Goal: Information Seeking & Learning: Learn about a topic

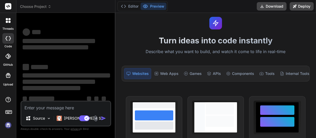
scroll to position [15, 0]
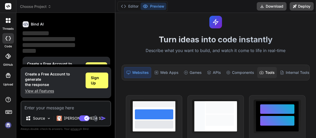
scroll to position [20, 0]
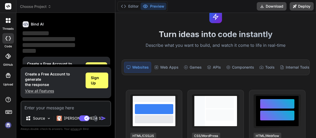
type textarea "x"
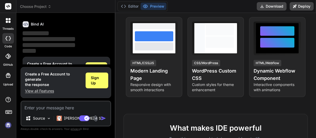
scroll to position [93, 0]
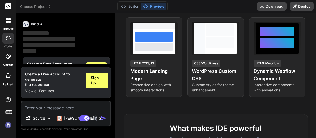
click at [33, 110] on textarea at bounding box center [65, 106] width 89 height 9
click at [47, 109] on textarea at bounding box center [65, 106] width 89 height 9
type textarea "h"
type textarea "x"
type textarea "ho"
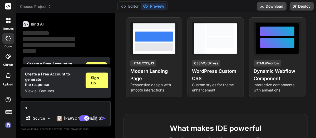
type textarea "x"
type textarea "how"
type textarea "x"
type textarea "how"
type textarea "x"
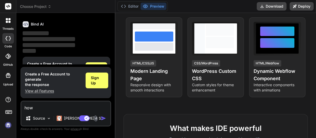
type textarea "how t"
type textarea "x"
type textarea "how to"
type textarea "x"
type textarea "how to"
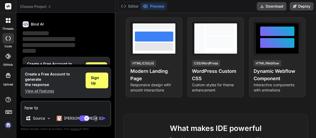
type textarea "x"
type textarea "how to i"
type textarea "x"
type textarea "how to im"
type textarea "x"
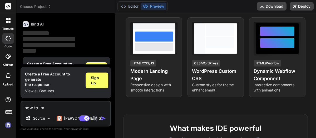
type textarea "how to imp"
type textarea "x"
type textarea "how to impl"
type textarea "x"
type textarea "how to imple"
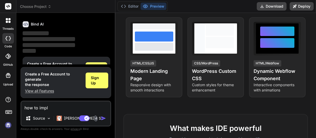
type textarea "x"
type textarea "how to implem"
type textarea "x"
type textarea "how to impleme"
type textarea "x"
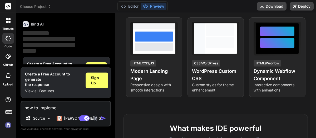
type textarea "how to implemen"
type textarea "x"
type textarea "how to implement"
type textarea "x"
type textarea "how to implement"
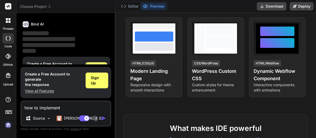
type textarea "x"
type textarea "how to implement r"
type textarea "x"
type textarea "how to implement re"
type textarea "x"
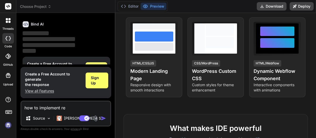
type textarea "how to implement r"
type textarea "x"
type textarea "how to implement"
type textarea "x"
type textarea "how to implement <PdfView source={source} style={{ width: '100%', height: '100%…"
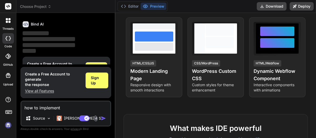
type textarea "x"
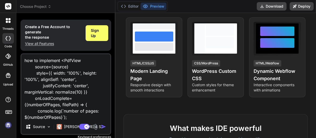
scroll to position [64, 0]
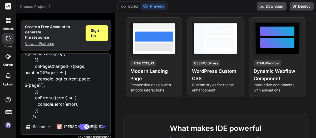
type textarea "how to implement"
type textarea "x"
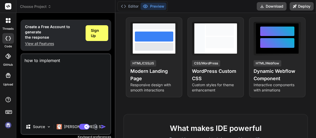
scroll to position [0, 0]
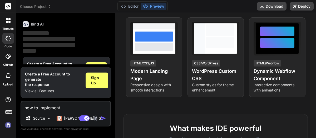
type textarea "how to implement r"
type textarea "x"
type textarea "how to implement re"
type textarea "x"
type textarea "how to implement rea"
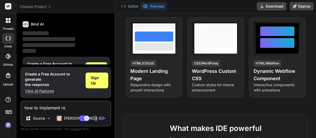
type textarea "x"
type textarea "how to implement reac"
type textarea "x"
type textarea "how to implement react"
type textarea "x"
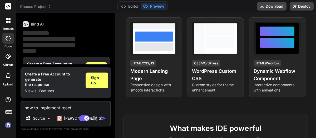
type textarea "how to implement react"
type textarea "x"
type textarea "how to implement react n"
type textarea "x"
type textarea "how to implement react na"
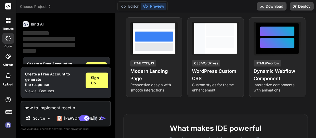
type textarea "x"
type textarea "how to implement react nat"
type textarea "x"
type textarea "how to implement react nati"
type textarea "x"
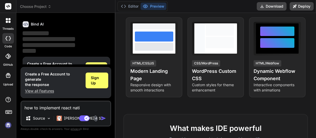
type textarea "how to implement react nativ"
type textarea "x"
type textarea "how to implement react native"
type textarea "x"
type textarea "how to implement react native"
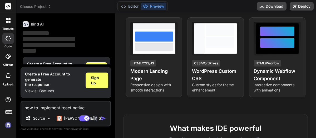
type textarea "x"
type textarea "how to implement react native p"
type textarea "x"
type textarea "how to implement react native pd"
type textarea "x"
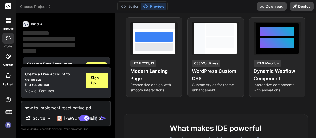
type textarea "how to implement react native pdf"
type textarea "x"
type textarea "how to implement react native pdf"
type textarea "x"
type textarea "how to implement react native pdf l"
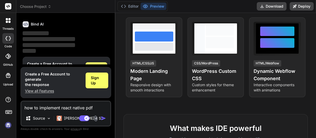
type textarea "x"
type textarea "how to implement react native pdf li"
type textarea "x"
type textarea "how to implement react native pdf lig"
type textarea "x"
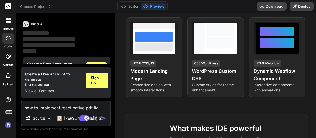
type textarea "how to implement react native pdf ligh"
type textarea "x"
type textarea "how to implement react native pdf light"
type textarea "x"
type textarea "how to implement react native pdf light"
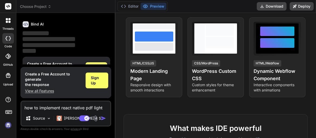
type textarea "x"
type textarea "how to implement react native pdf light w"
type textarea "x"
type textarea "how to implement react native pdf light wi"
type textarea "x"
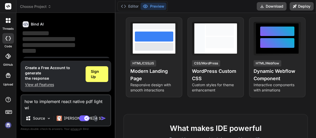
type textarea "how to implement react native pdf light w"
type textarea "x"
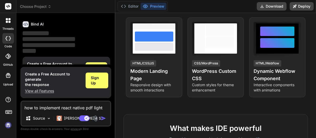
type textarea "how to implement react native pdf light"
type textarea "x"
type textarea "how to implement react native pdf light w"
type textarea "x"
type textarea "how to implement react native pdf light wi"
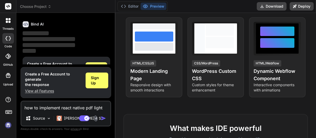
type textarea "x"
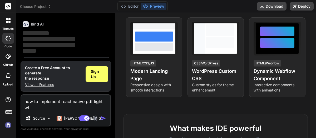
type textarea "how to implement react native pdf light wit"
type textarea "x"
type textarea "how to implement react native pdf light with"
type textarea "x"
type textarea "how to implement react native pdf light with"
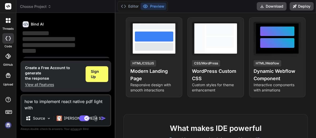
type textarea "x"
type textarea "how to implement react native pdf light with s"
type textarea "x"
type textarea "how to implement react native pdf light with sh"
type textarea "x"
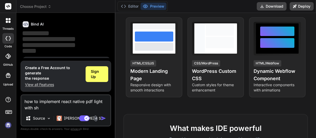
type textarea "how to implement react native pdf light with sho"
type textarea "x"
type textarea "how to implement react native pdf light with sh"
type textarea "x"
type textarea "how to implement react native pdf light with s"
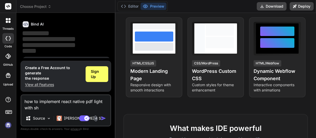
type textarea "x"
type textarea "how to implement react native pdf light with"
type textarea "x"
type textarea "how to implement react native pdf light with"
type textarea "x"
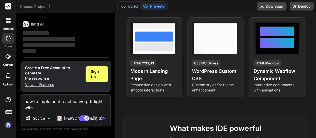
type textarea "how to implement react native pdf light wit"
type textarea "x"
type textarea "how to implement react native pdf light wi"
type textarea "x"
type textarea "how to implement react native pdf light w"
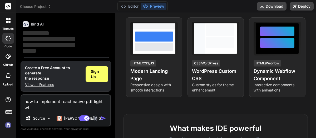
type textarea "x"
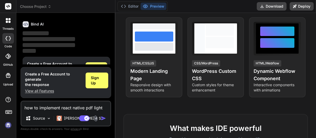
type textarea "how to implement react native pdf light"
type textarea "x"
type textarea "how to implement react native pdf light f"
type textarea "x"
type textarea "how to implement react native pdf light fo"
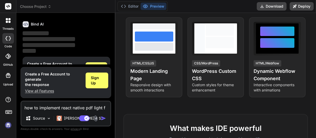
type textarea "x"
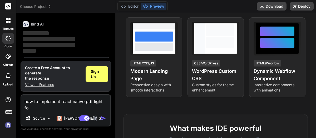
type textarea "how to implement react native pdf light for"
type textarea "x"
type textarea "how to implement react native pdf light for"
type textarea "x"
type textarea "how to implement react native pdf light for s"
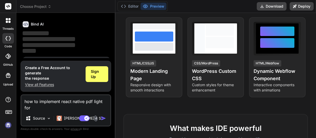
type textarea "x"
type textarea "how to implement react native pdf light for sh"
type textarea "x"
type textarea "how to implement react native pdf light for sho"
type textarea "x"
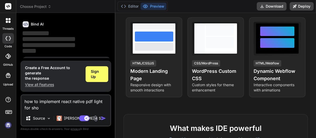
type textarea "how to implement react native pdf light for show"
type textarea "x"
type textarea "how to implement react native pdf light for show"
type textarea "x"
type textarea "how to implement react native pdf light for show p"
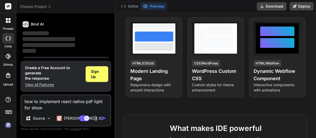
type textarea "x"
type textarea "how to implement react native pdf light for show pd"
type textarea "x"
type textarea "how to implement react native pdf light for show pdf"
type textarea "x"
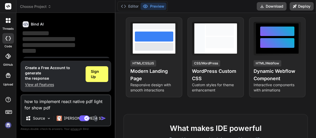
type textarea "how to implement react native pdf light for show pdf"
type textarea "x"
type textarea "how to implement react native pdf light for show pdf i"
type textarea "x"
type textarea "how to implement react native pdf light for show pdf in"
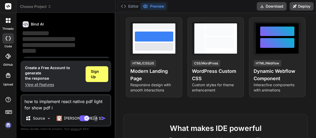
type textarea "x"
type textarea "how to implement react native pdf light for show pdf in"
type textarea "x"
type textarea "how to implement react native pdf light for show pdf in i"
type textarea "x"
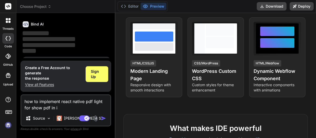
type textarea "how to implement react native pdf light for show pdf in io"
type textarea "x"
type textarea "how to implement react native pdf light for show pdf in ios"
type textarea "x"
type textarea "how to implement react native pdf light for show pdf in ios"
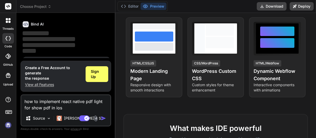
type textarea "x"
type textarea "how to implement react native pdf light for show pdf in ios a"
type textarea "x"
type textarea "how to implement react native pdf light for show pdf in ios ap"
type textarea "x"
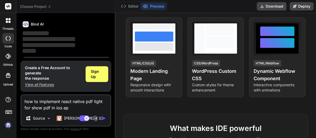
type textarea "how to implement react native pdf light for show pdf in ios app"
type textarea "x"
type textarea "how to implement react native pdf light for show pdf in ios appl"
type textarea "x"
type textarea "how to implement react native pdf light for show pdf in ios appli"
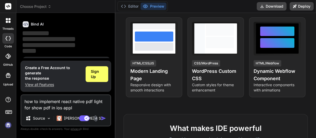
type textarea "x"
type textarea "how to implement react native pdf light for show pdf in ios applic"
type textarea "x"
type textarea "how to implement react native pdf light for show pdf in ios applica"
type textarea "x"
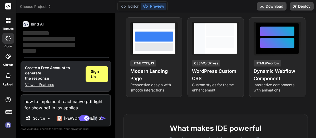
type textarea "how to implement react native pdf light for show pdf in ios applicat"
type textarea "x"
type textarea "how to implement react native pdf light for show pdf in ios applicati"
type textarea "x"
type textarea "how to implement react native pdf light for show pdf in ios applicatio"
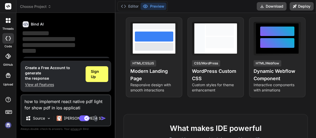
type textarea "x"
type textarea "how to implement react native pdf light for show pdf in ios application"
type textarea "x"
type textarea "how to implement react native pdf light for show pdf in ios application"
click at [105, 118] on img "button" at bounding box center [103, 118] width 5 height 5
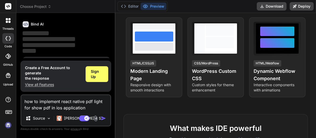
click at [104, 118] on img "button" at bounding box center [103, 118] width 5 height 5
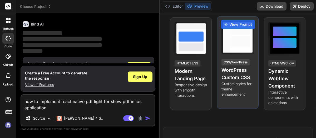
scroll to position [109, 0]
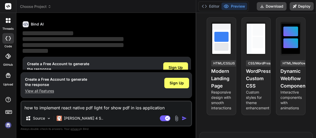
drag, startPoint x: 115, startPoint y: 29, endPoint x: 324, endPoint y: 47, distance: 209.5
click at [316, 47] on html "threads code GitHub Upload Choose Project Created with Pixso. Bind AI Web Searc…" at bounding box center [158, 69] width 316 height 138
click at [204, 7] on icon at bounding box center [204, 6] width 5 height 5
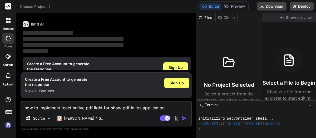
click at [204, 7] on icon at bounding box center [204, 6] width 5 height 5
click at [184, 119] on img "button" at bounding box center [184, 118] width 5 height 5
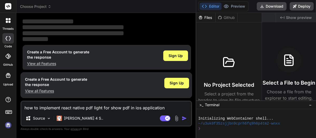
scroll to position [31, 0]
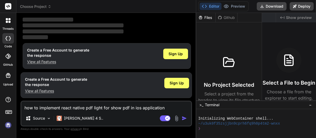
click at [8, 42] on div at bounding box center [8, 38] width 12 height 11
click at [10, 36] on div at bounding box center [8, 38] width 12 height 11
click at [207, 3] on button "Editor" at bounding box center [211, 6] width 22 height 7
click at [205, 5] on icon at bounding box center [204, 6] width 5 height 5
click at [196, 19] on div "Files" at bounding box center [205, 17] width 19 height 5
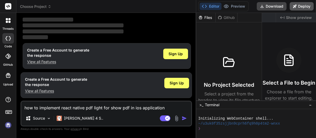
click at [298, 8] on div "Choose Project Created with Pixso. Bind AI Web Search Created with Pixso. Code …" at bounding box center [166, 69] width 300 height 138
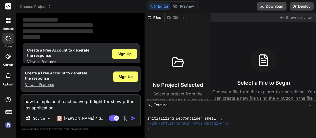
scroll to position [109, 0]
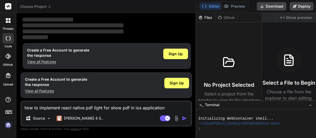
click at [292, 17] on span "Show preview" at bounding box center [299, 17] width 26 height 5
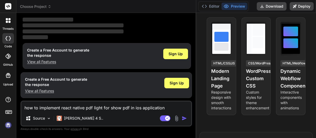
click at [235, 7] on button "Preview" at bounding box center [235, 6] width 26 height 7
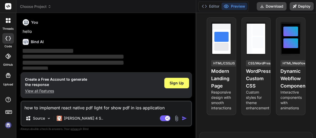
scroll to position [33, 0]
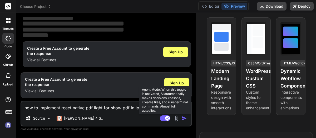
click at [169, 118] on rect at bounding box center [167, 118] width 5 height 5
click at [169, 118] on rect at bounding box center [165, 119] width 11 height 6
click at [169, 118] on rect at bounding box center [167, 118] width 5 height 5
click at [169, 118] on rect at bounding box center [165, 119] width 11 height 6
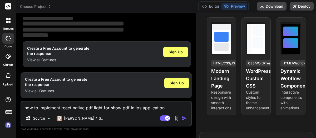
click at [187, 118] on button "button" at bounding box center [185, 118] width 7 height 5
click at [187, 118] on img "button" at bounding box center [184, 118] width 5 height 5
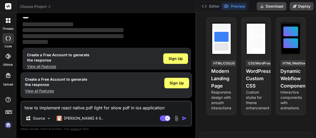
scroll to position [23, 0]
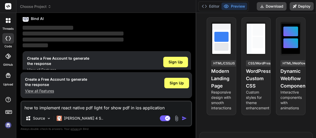
type textarea "x"
